Goal: Task Accomplishment & Management: Manage account settings

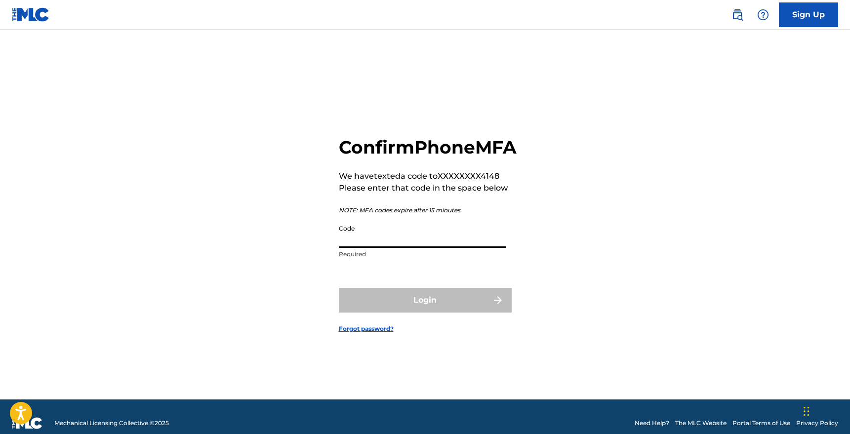
click at [364, 248] on input "Code" at bounding box center [422, 234] width 167 height 28
click at [356, 259] on p "Required" at bounding box center [422, 254] width 167 height 9
click at [353, 333] on link "Forgot password?" at bounding box center [366, 328] width 55 height 9
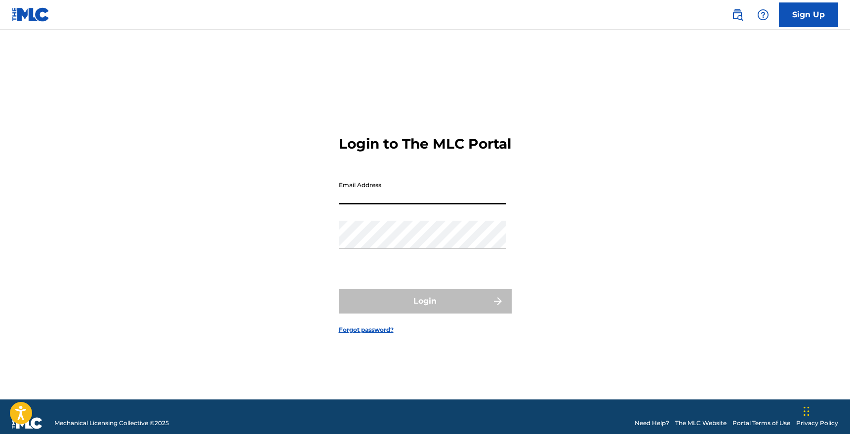
click at [362, 204] on input "Email Address" at bounding box center [422, 190] width 167 height 28
click at [405, 204] on input "Email Address" at bounding box center [422, 190] width 167 height 28
click at [378, 204] on input "Email Address" at bounding box center [422, 190] width 167 height 28
click at [380, 204] on input "Email Address" at bounding box center [422, 190] width 167 height 28
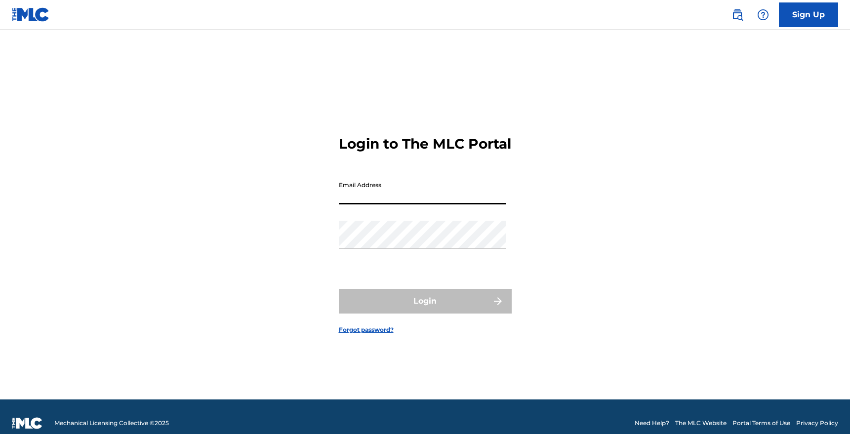
click at [375, 196] on input "Email Address" at bounding box center [422, 190] width 167 height 28
click at [393, 204] on input "Email Address" at bounding box center [422, 190] width 167 height 28
type input "C"
click at [721, 290] on div "Login to The MLC Portal Email Address Password Login Forgot password?" at bounding box center [424, 226] width 691 height 345
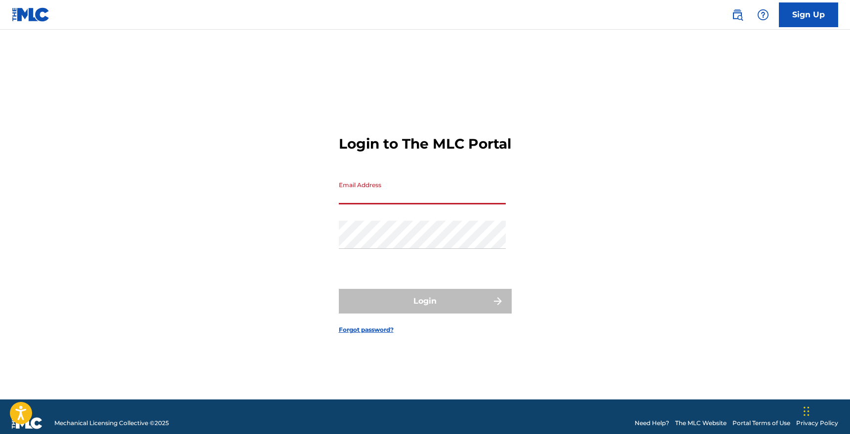
click at [360, 203] on input "Email Address" at bounding box center [422, 190] width 167 height 28
